Goal: Information Seeking & Learning: Learn about a topic

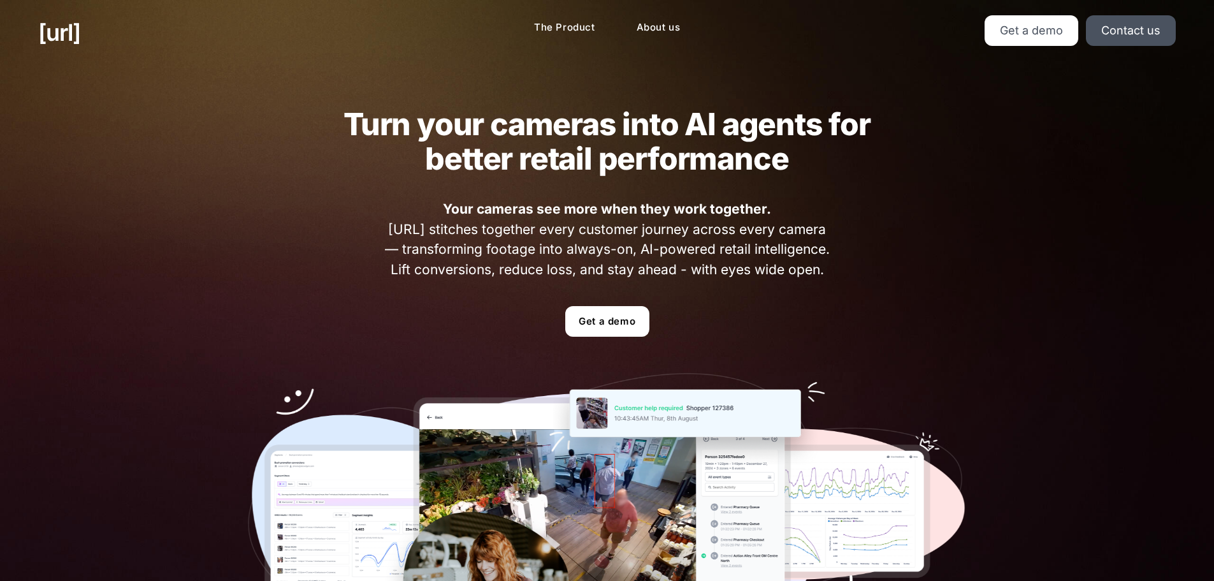
click at [698, 131] on h2 "Turn your cameras into AI agents for better retail performance" at bounding box center [607, 141] width 577 height 69
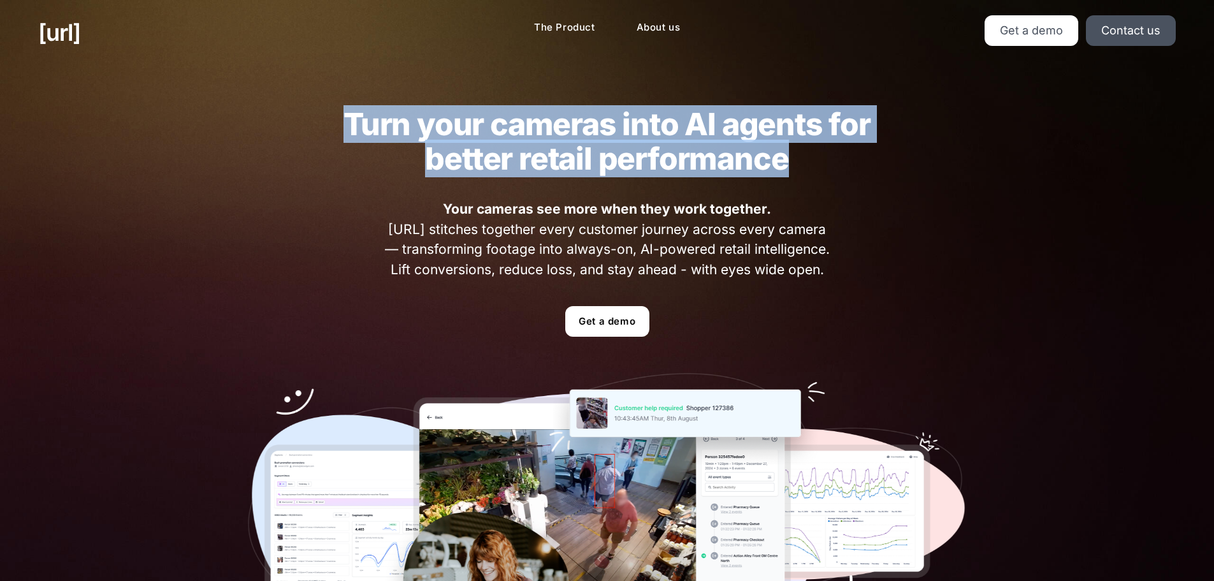
click at [698, 131] on h2 "Turn your cameras into AI agents for better retail performance" at bounding box center [607, 141] width 577 height 69
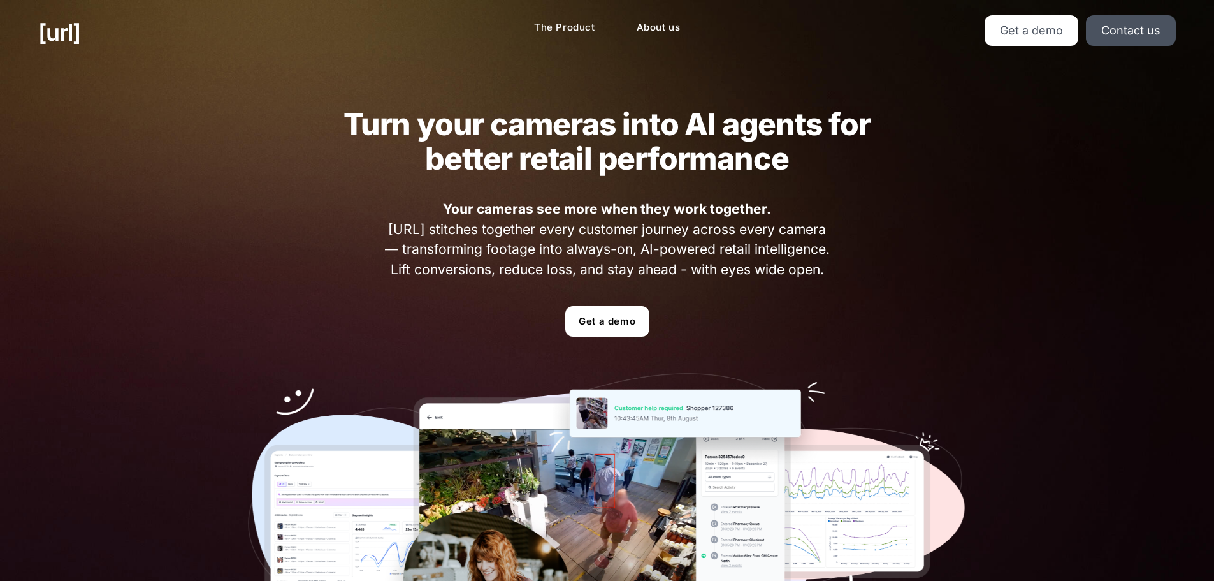
click at [637, 212] on strong "Your cameras see more when they work together." at bounding box center [607, 209] width 328 height 16
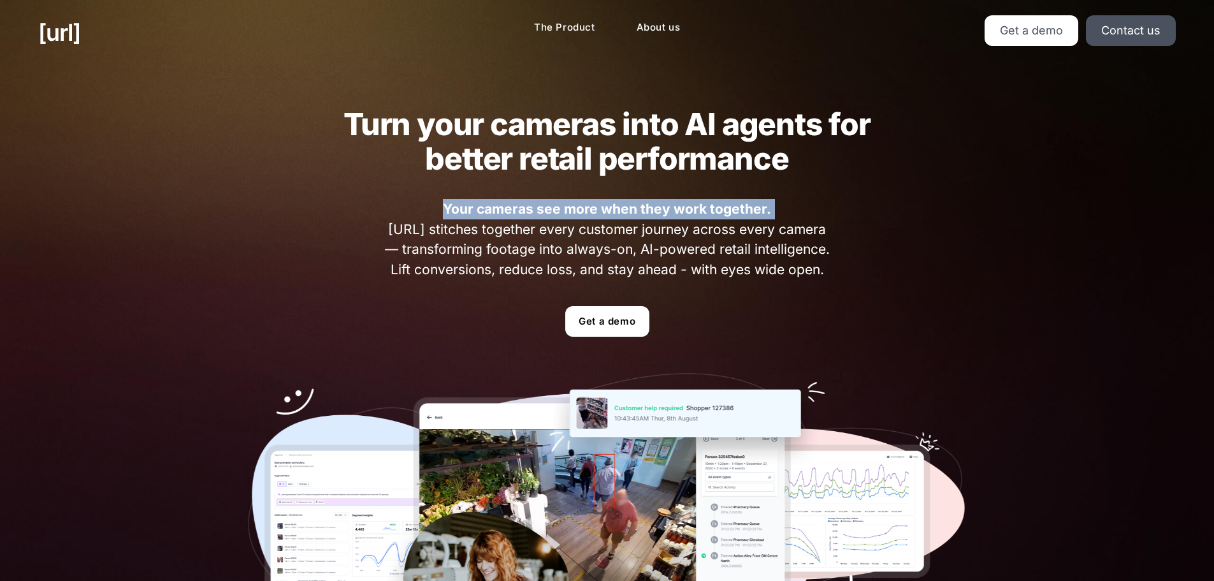
click at [637, 212] on strong "Your cameras see more when they work together." at bounding box center [607, 209] width 328 height 16
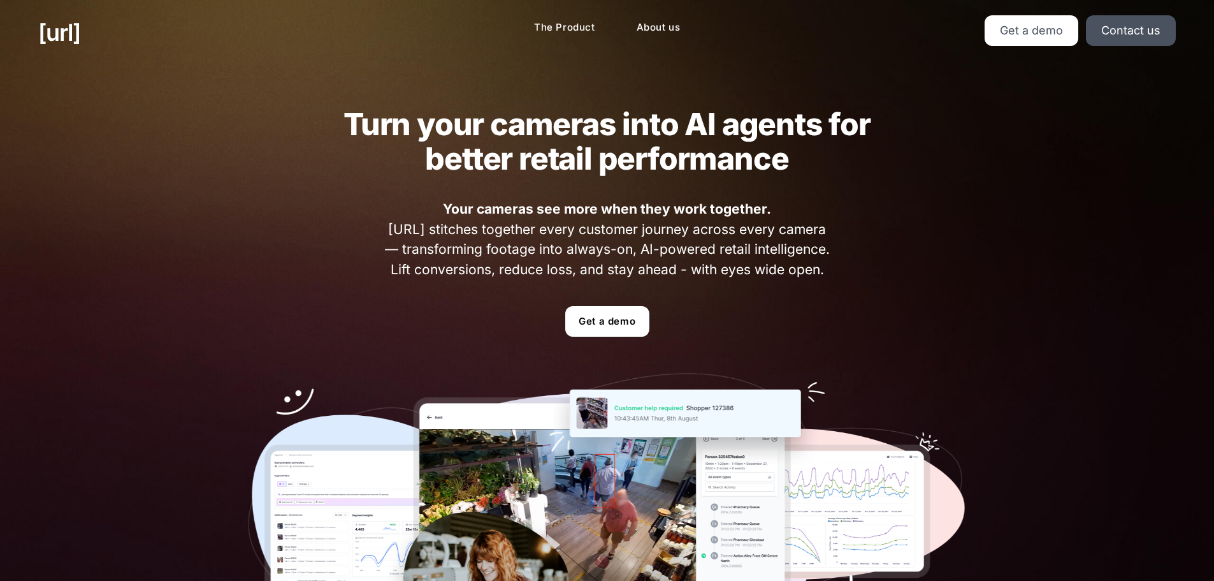
click at [618, 227] on span "Your cameras see more when they work together. [URL] stitches together every cu…" at bounding box center [606, 239] width 453 height 80
click at [619, 226] on span "Your cameras see more when they work together. [URL] stitches together every cu…" at bounding box center [606, 239] width 453 height 80
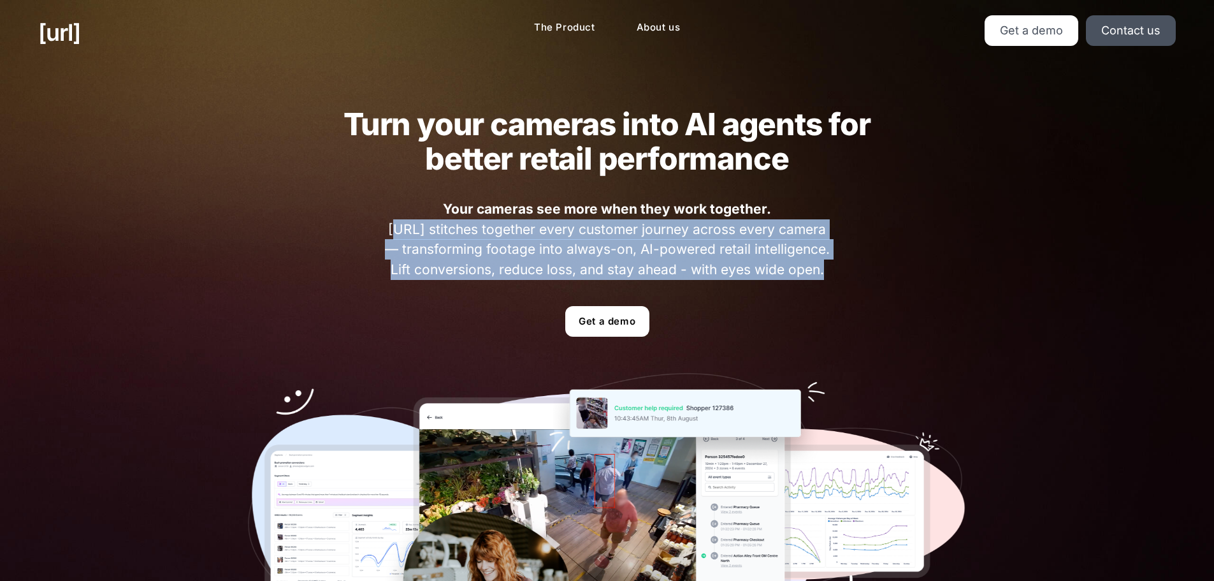
click at [619, 226] on span "Your cameras see more when they work together. [URL] stitches together every cu…" at bounding box center [606, 239] width 453 height 80
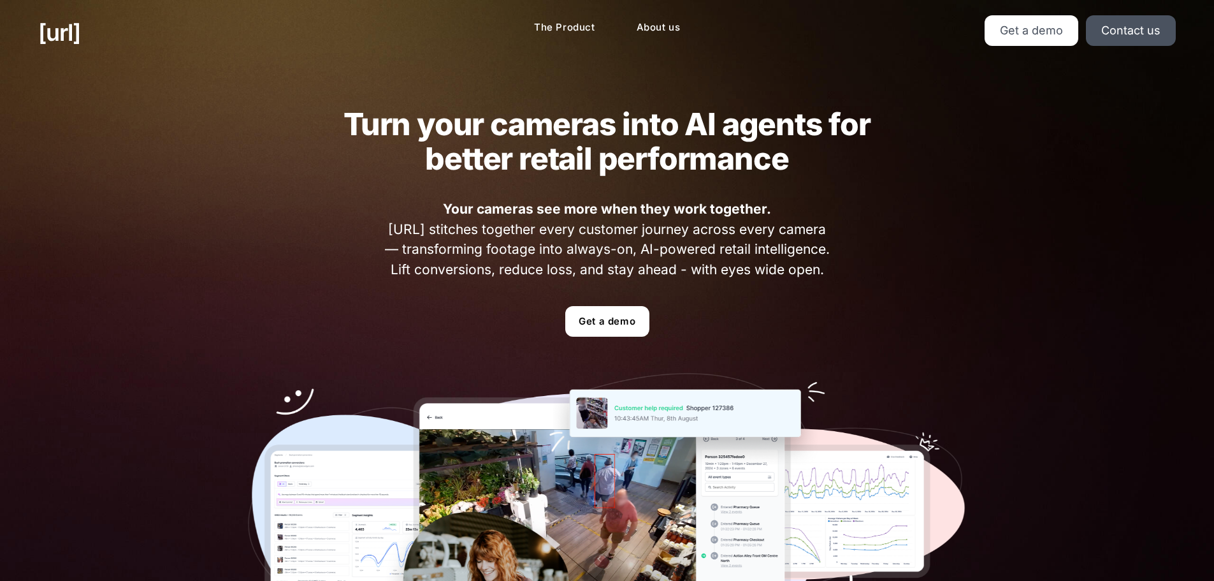
click at [835, 285] on div "Turn your cameras into AI agents for better retail performance Your cameras see…" at bounding box center [607, 386] width 795 height 642
click at [797, 274] on span "Your cameras see more when they work together. [URL] stitches together every cu…" at bounding box center [606, 239] width 453 height 80
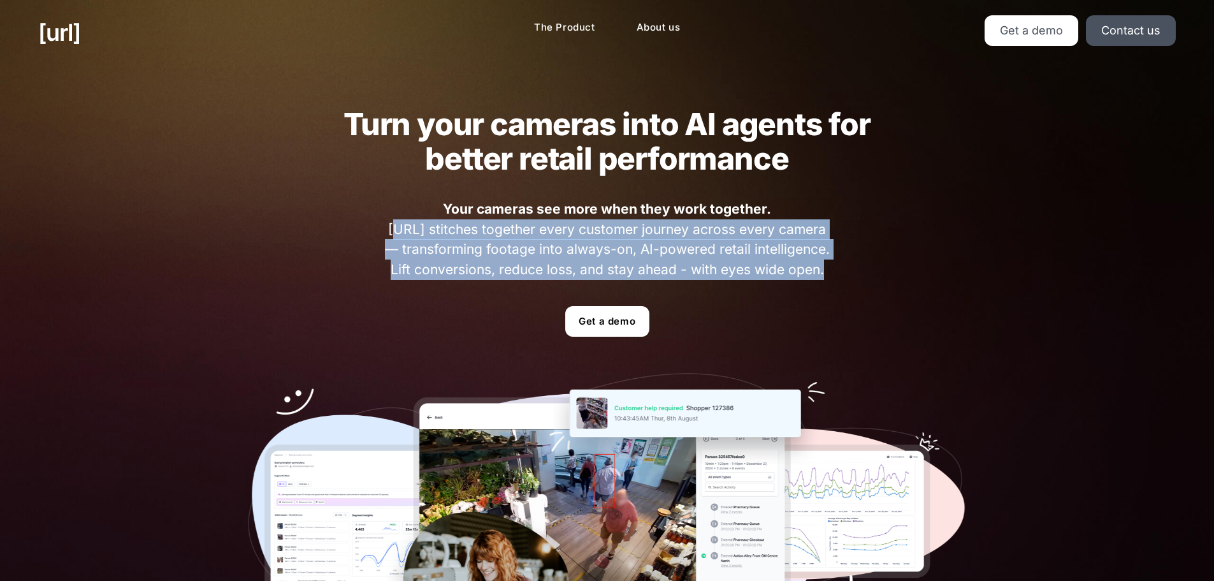
click at [797, 274] on span "Your cameras see more when they work together. [URL] stitches together every cu…" at bounding box center [606, 239] width 453 height 80
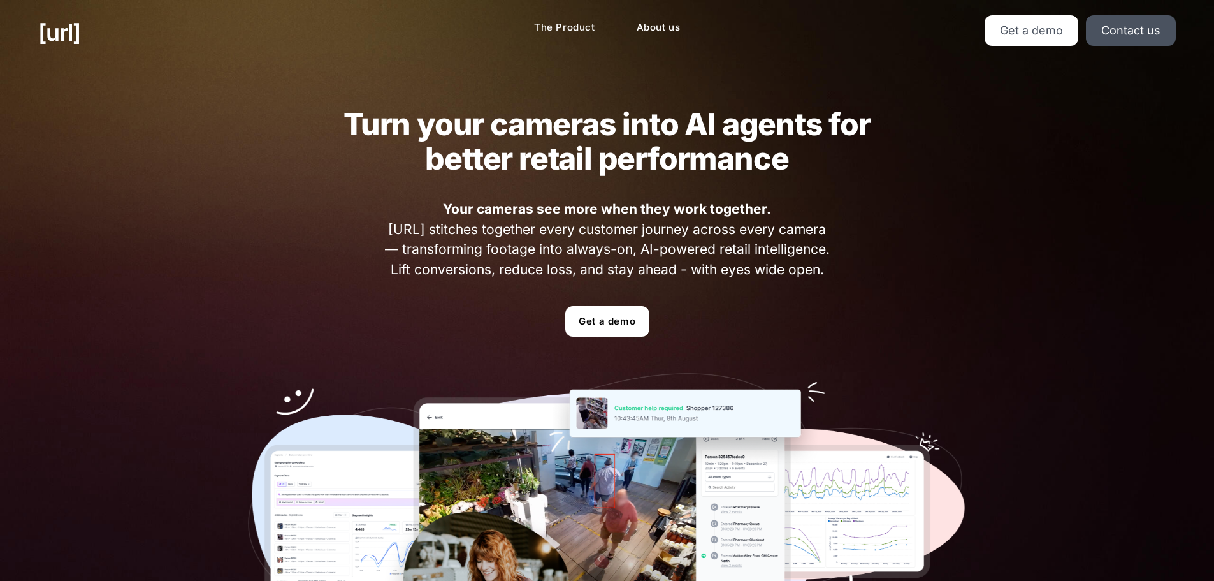
click at [558, 203] on strong "Your cameras see more when they work together." at bounding box center [607, 209] width 328 height 16
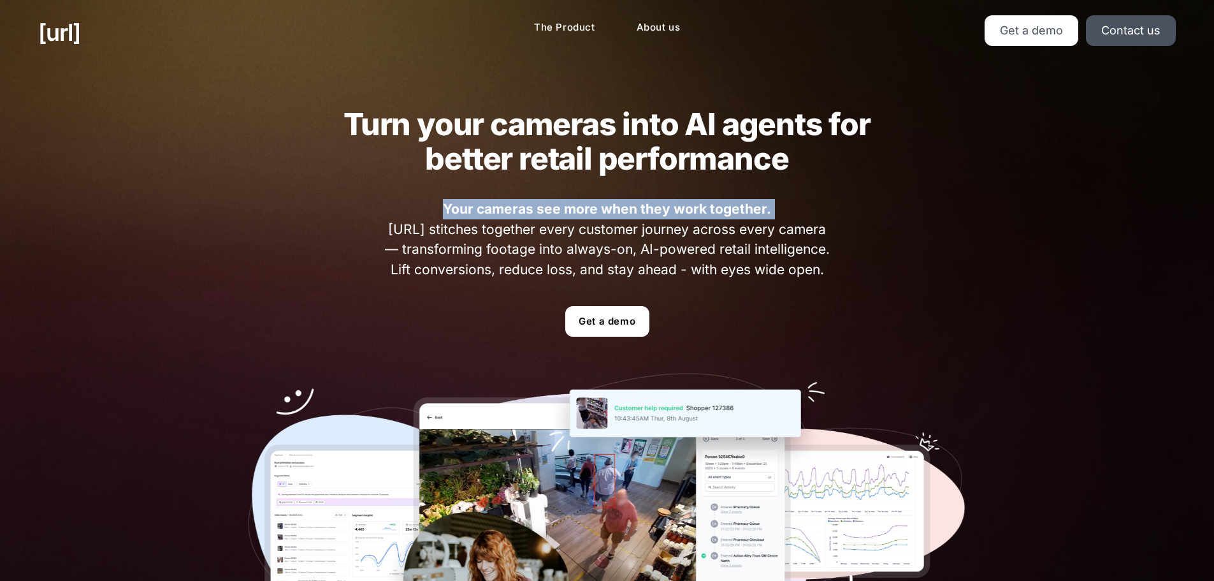
click at [558, 203] on strong "Your cameras see more when they work together." at bounding box center [607, 209] width 328 height 16
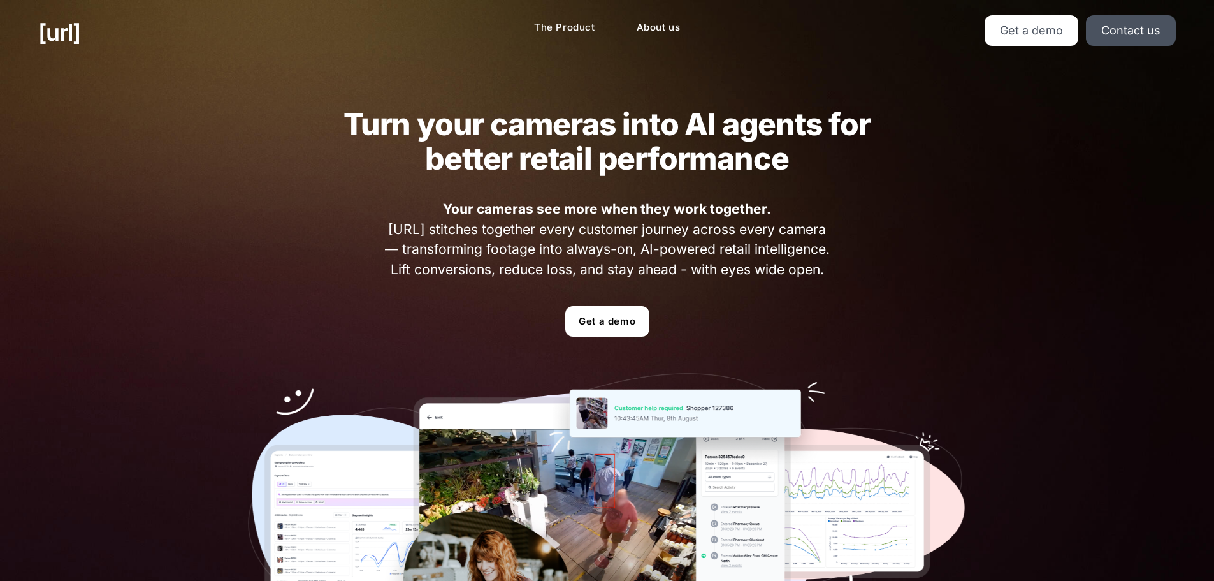
click at [662, 166] on h2 "Turn your cameras into AI agents for better retail performance" at bounding box center [607, 141] width 577 height 69
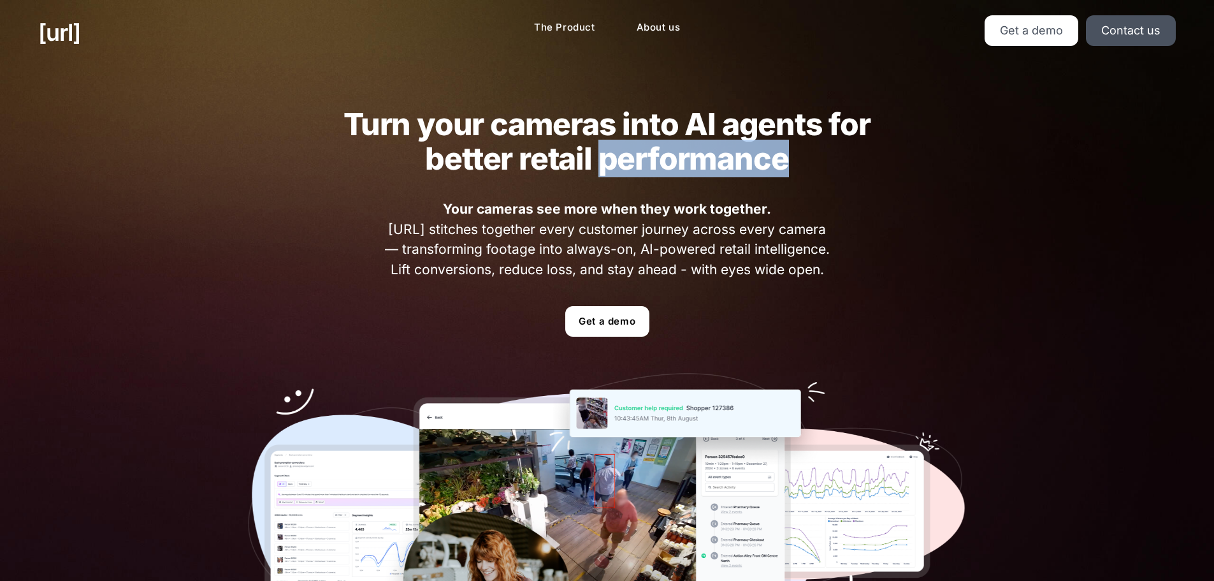
click at [662, 166] on h2 "Turn your cameras into AI agents for better retail performance" at bounding box center [607, 141] width 577 height 69
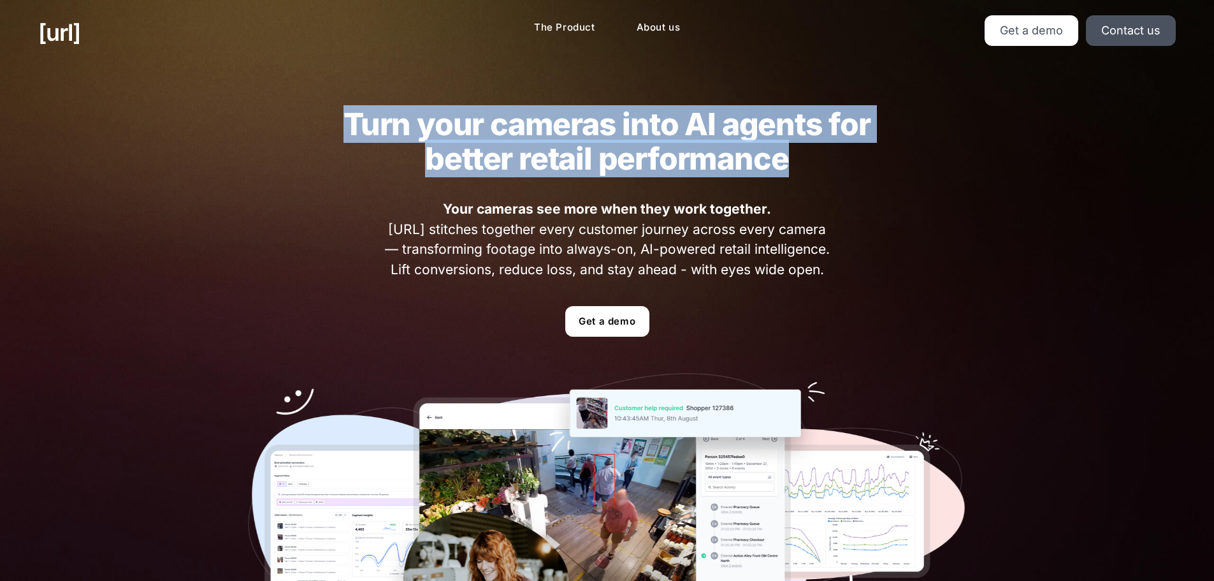
click at [662, 166] on h2 "Turn your cameras into AI agents for better retail performance" at bounding box center [607, 141] width 577 height 69
